Goal: Task Accomplishment & Management: Use online tool/utility

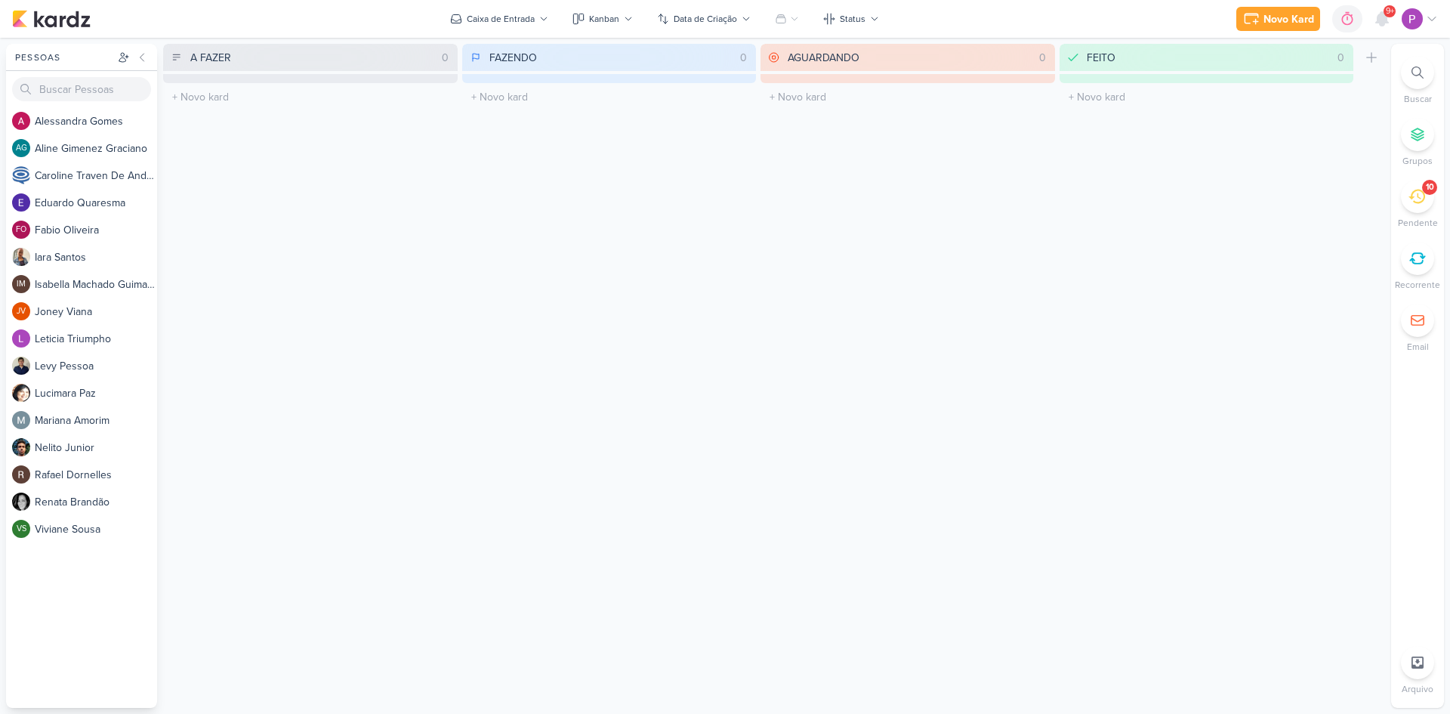
click at [1407, 197] on div "10" at bounding box center [1417, 196] width 33 height 33
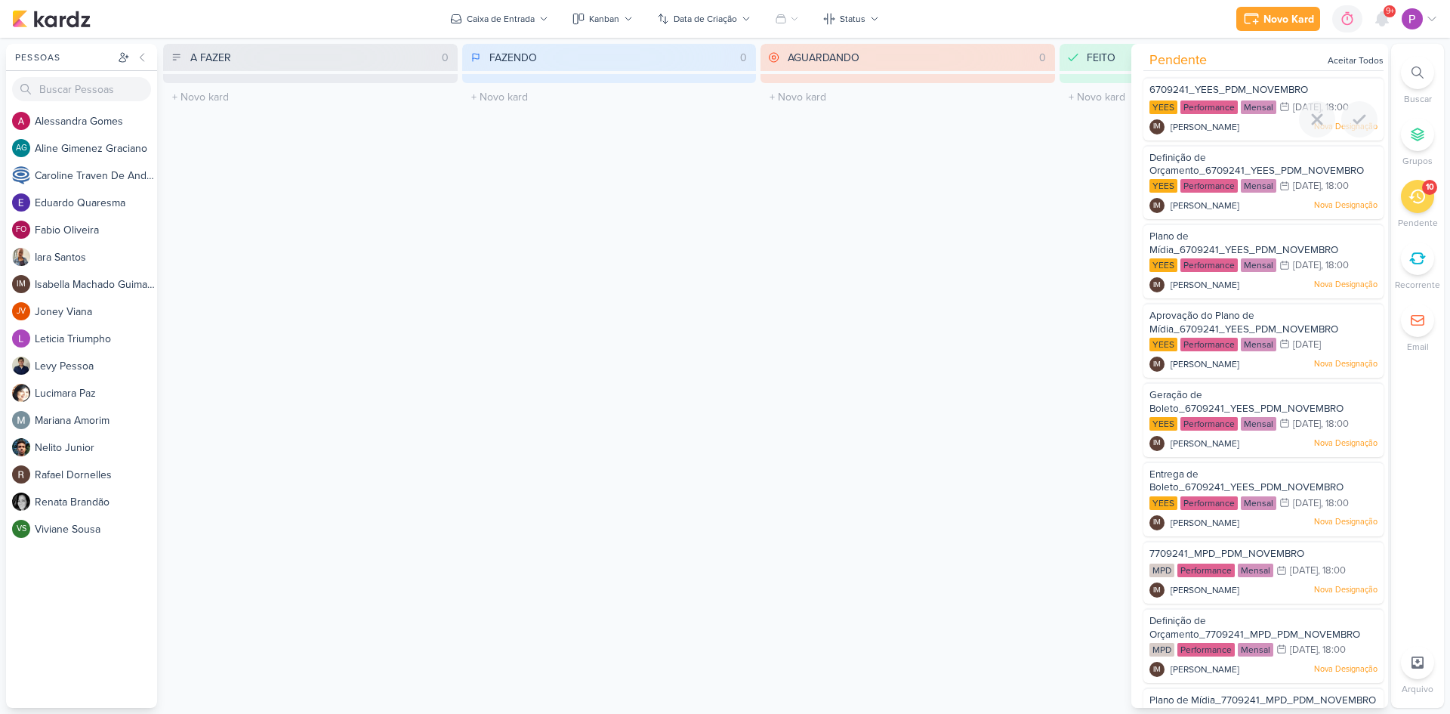
click at [1231, 87] on span "6709241_YEES_PDM_NOVEMBRO" at bounding box center [1229, 90] width 159 height 12
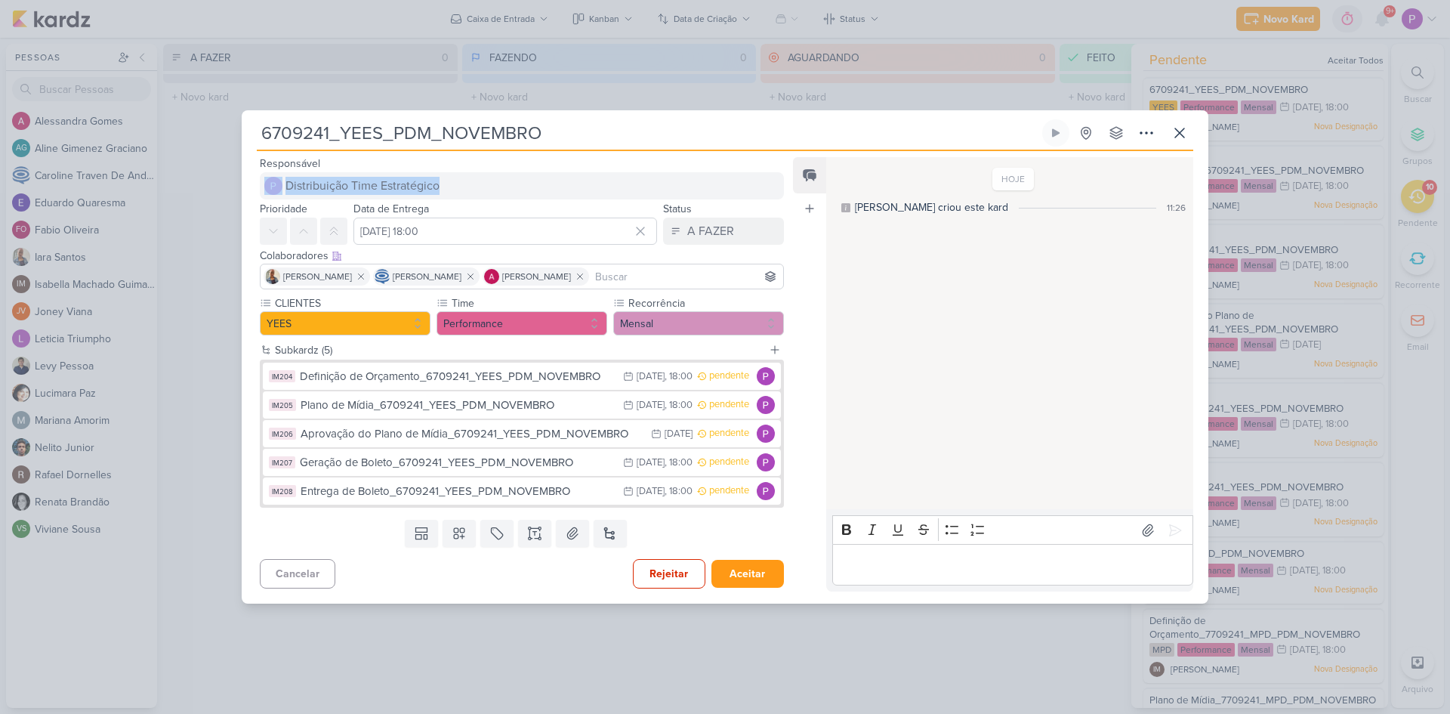
drag, startPoint x: 254, startPoint y: 185, endPoint x: 480, endPoint y: 191, distance: 226.7
click at [480, 191] on div "Responsável Distribuição Time Estratégico Nenhum contato encontrado create new …" at bounding box center [516, 176] width 548 height 45
click at [253, 199] on div "Responsável Distribuição Time Estratégico Nenhum contato encontrado create new …" at bounding box center [516, 176] width 548 height 45
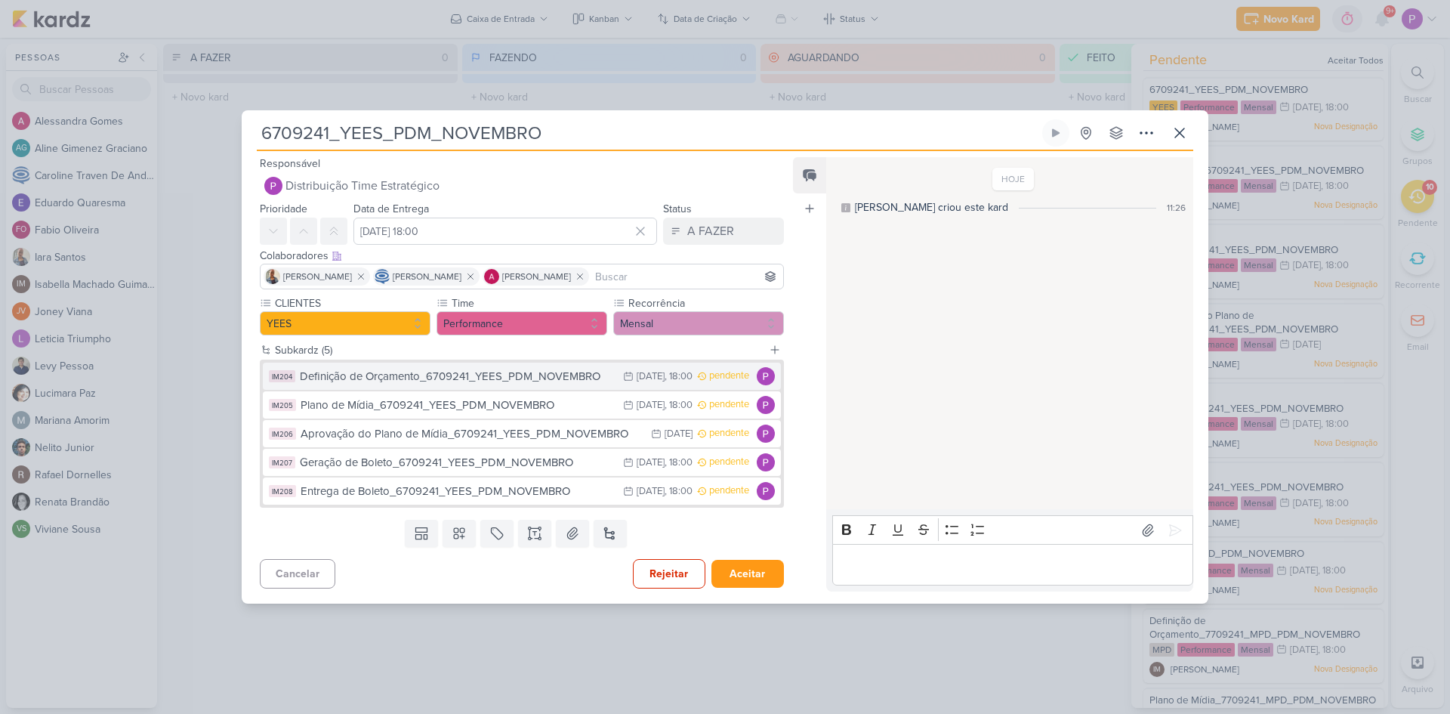
click at [337, 382] on div "Definição de Orçamento_6709241_YEES_PDM_NOVEMBRO" at bounding box center [458, 376] width 316 height 17
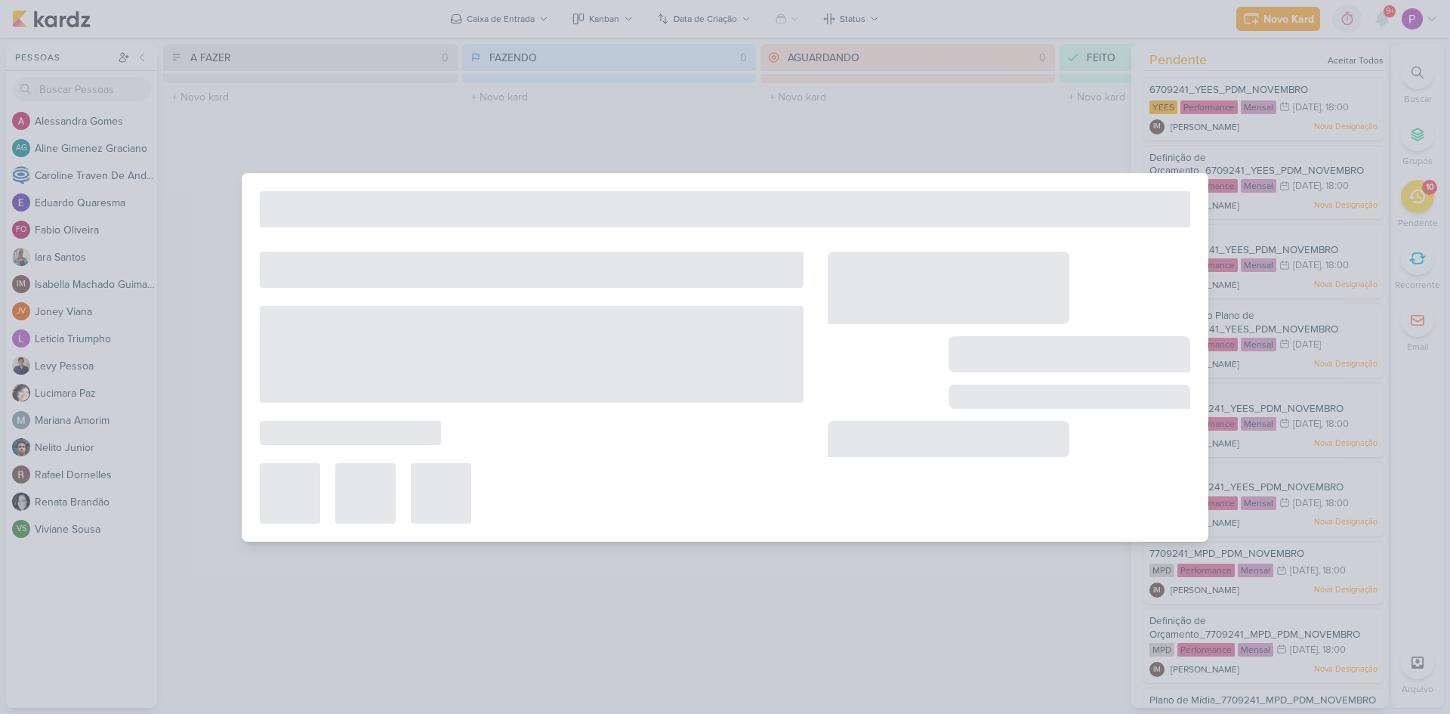
type input "Definição de Orçamento_6709241_YEES_PDM_NOVEMBRO"
type input "[DATE] 18:00"
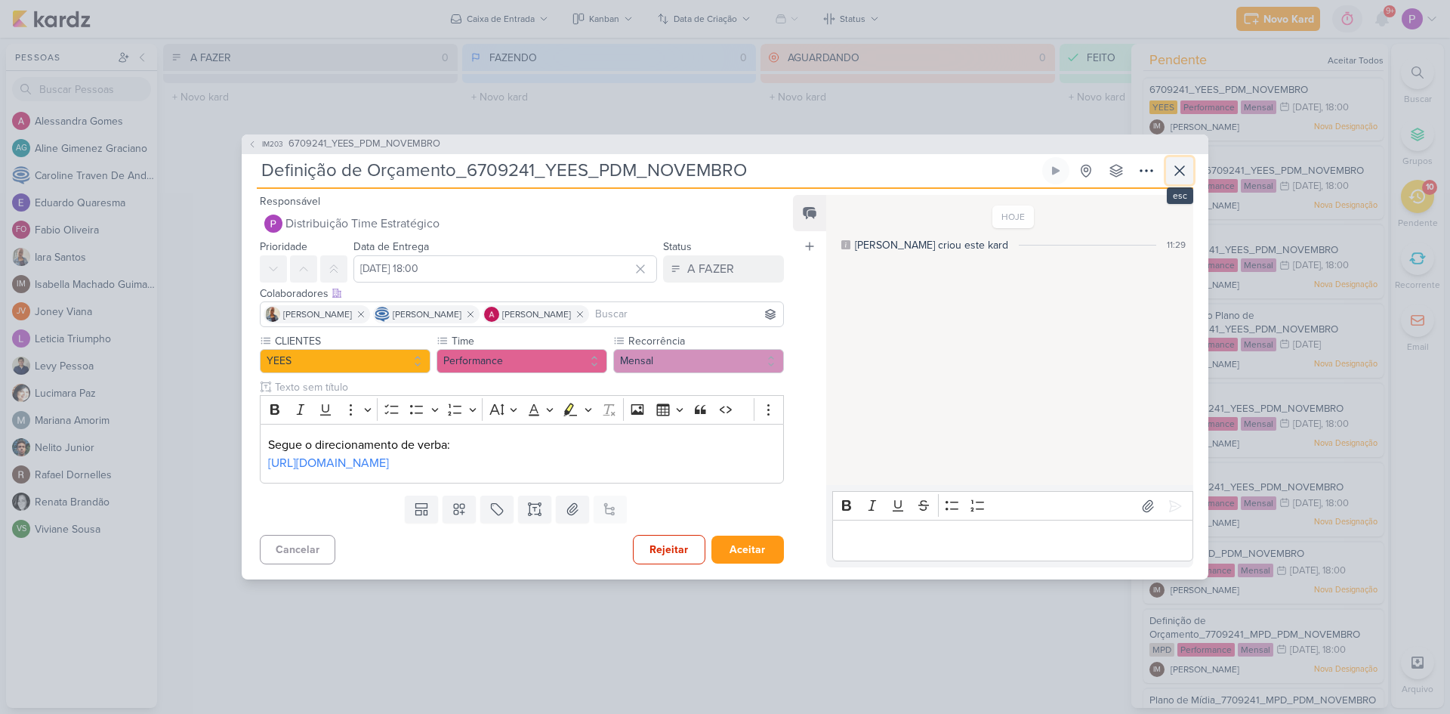
click at [1176, 162] on icon at bounding box center [1180, 171] width 18 height 18
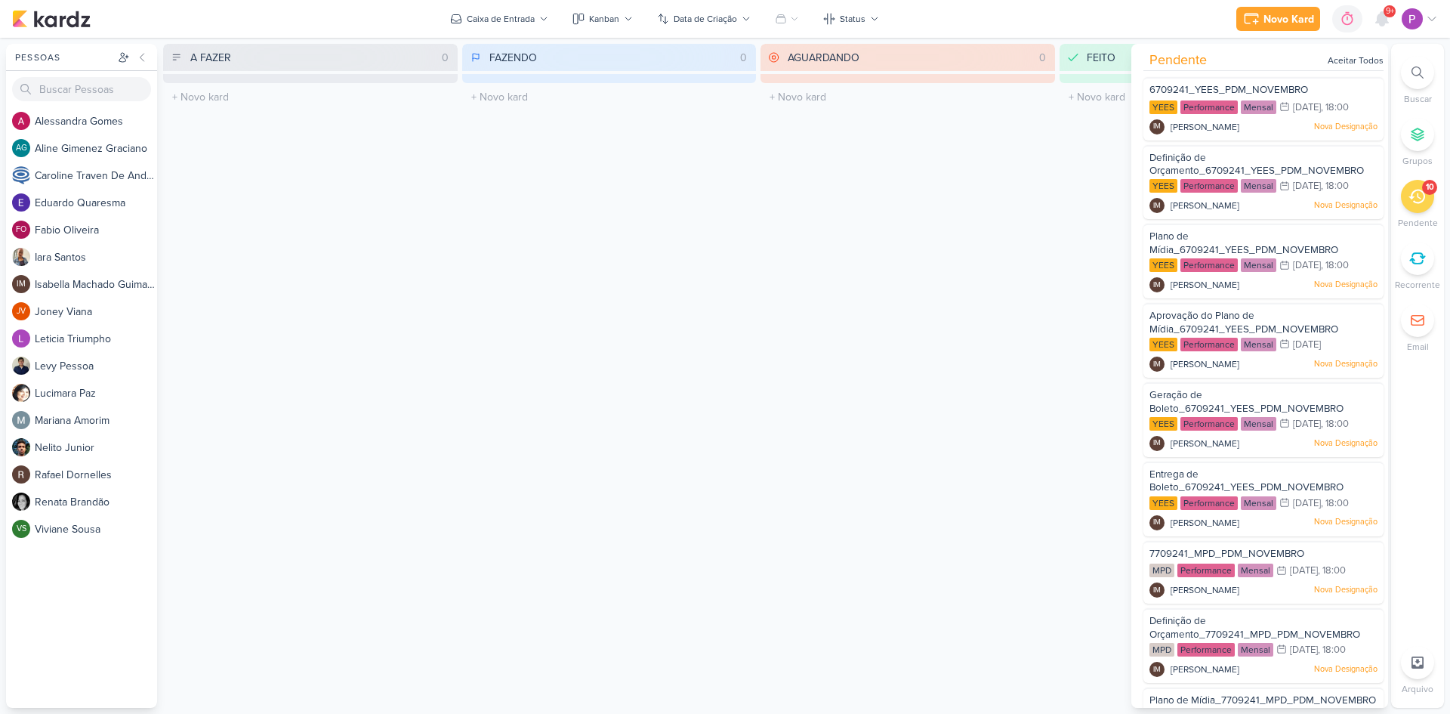
click at [728, 178] on div "FAZENDO 0 Mover Para Esquerda Mover Para Direita [GEOGRAPHIC_DATA] O título do …" at bounding box center [609, 376] width 295 height 664
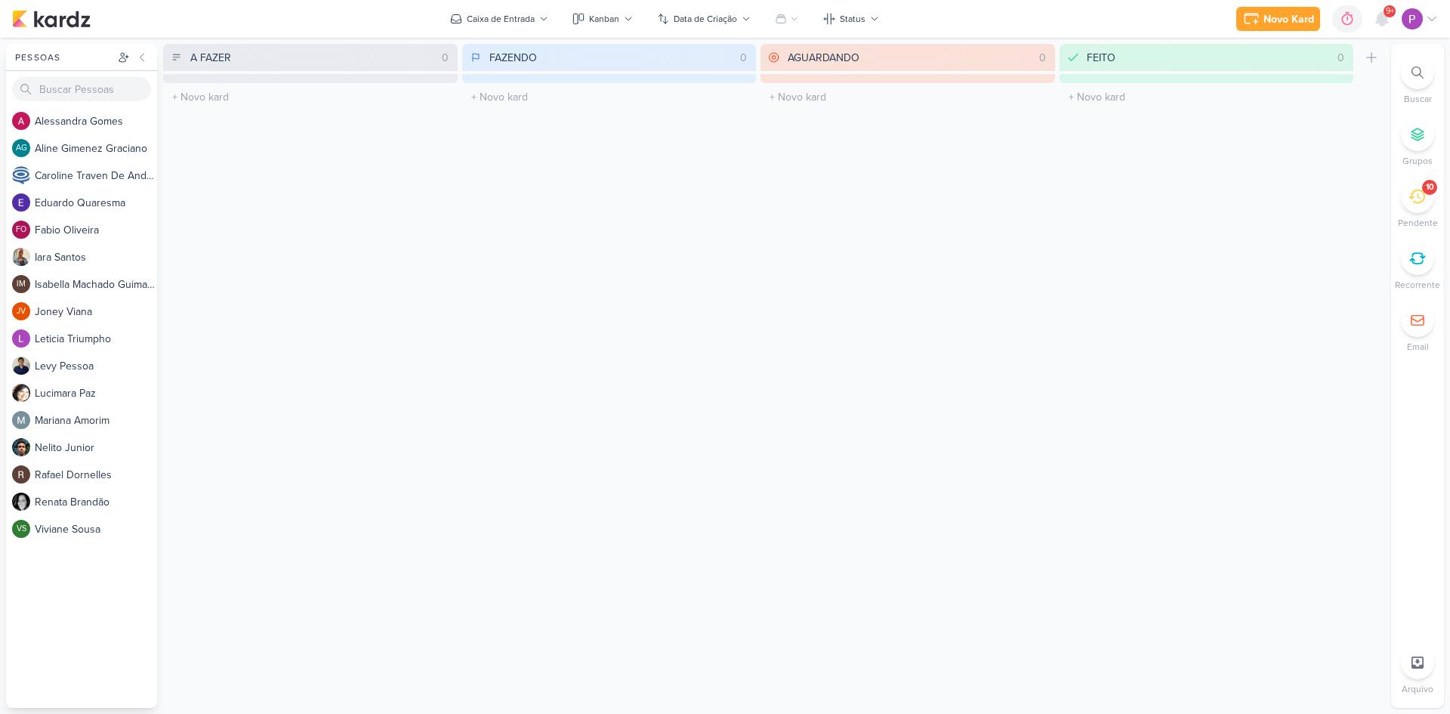
click at [1425, 192] on div "10" at bounding box center [1429, 187] width 15 height 15
